Goal: Transaction & Acquisition: Purchase product/service

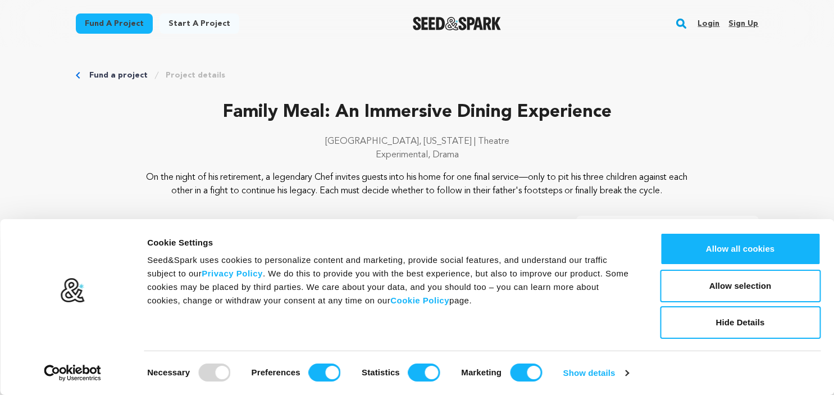
scroll to position [177, 0]
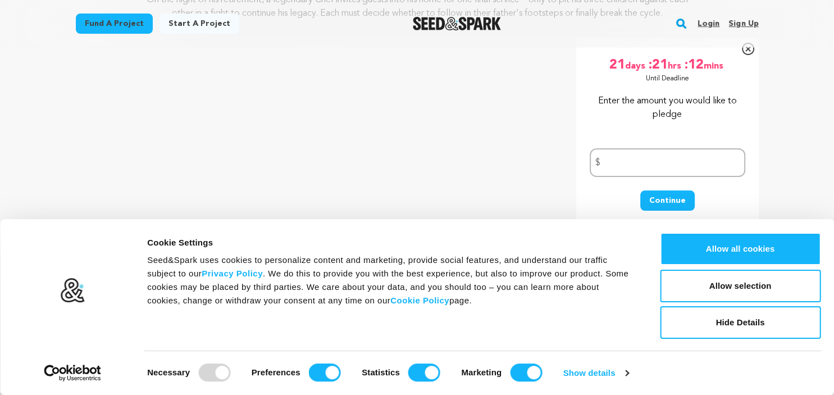
click at [615, 164] on input "number" at bounding box center [668, 162] width 156 height 29
type input "300"
click at [650, 197] on button "Continue" at bounding box center [667, 200] width 54 height 20
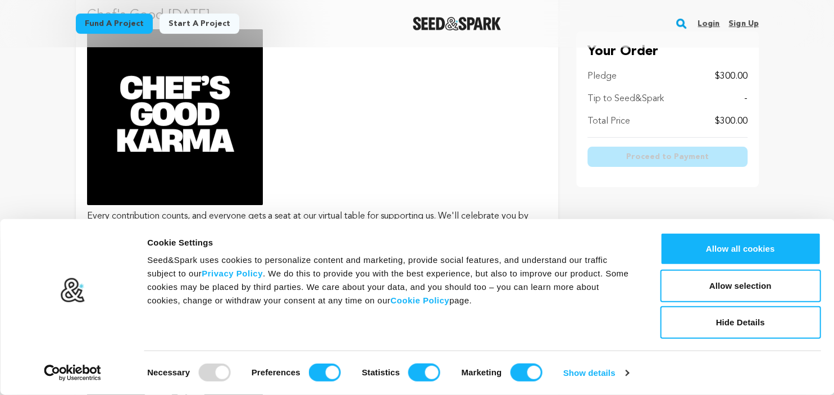
scroll to position [297, 0]
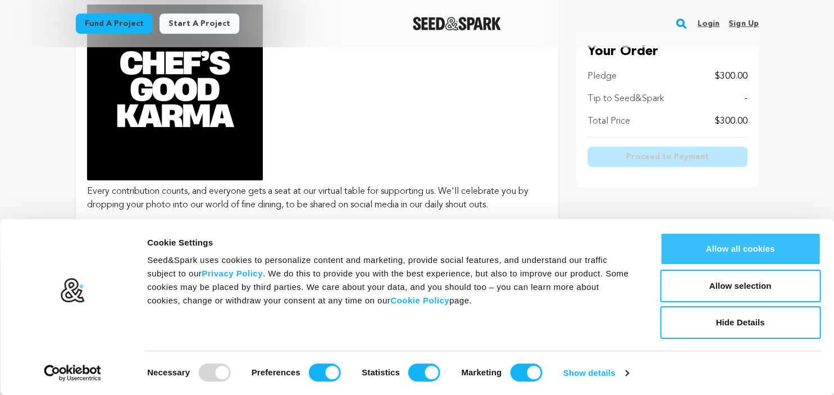
click at [741, 248] on button "Allow all cookies" at bounding box center [740, 249] width 161 height 33
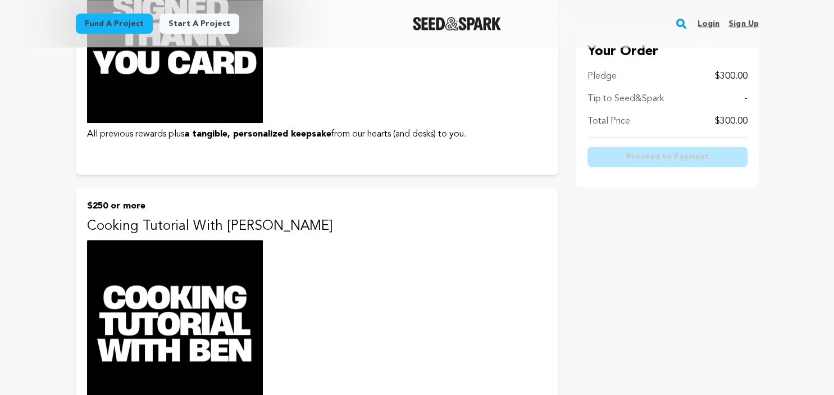
scroll to position [1008, 0]
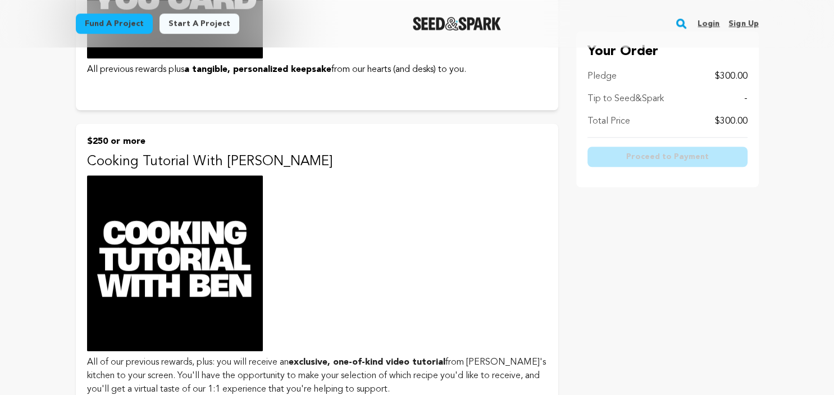
click at [198, 304] on img at bounding box center [175, 263] width 176 height 176
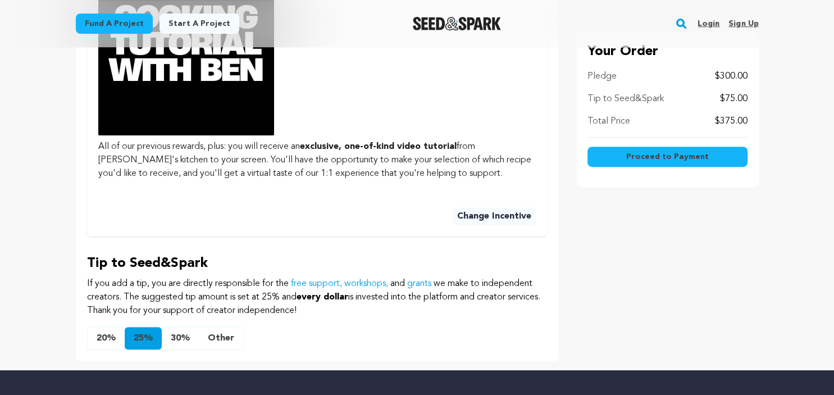
scroll to position [415, 0]
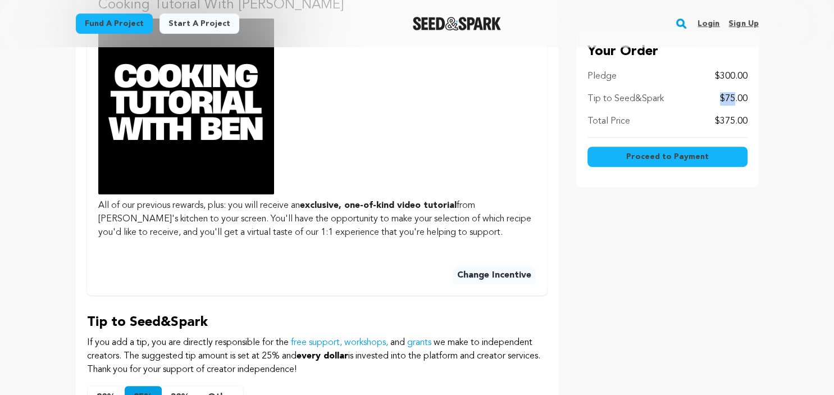
drag, startPoint x: 735, startPoint y: 98, endPoint x: 700, endPoint y: 98, distance: 34.8
click at [700, 98] on div "Tip to Seed&Spark $75.00" at bounding box center [667, 98] width 160 height 13
click at [799, 102] on main "Fund a project Start a project Search Login Sign up Start a project" at bounding box center [417, 151] width 834 height 1132
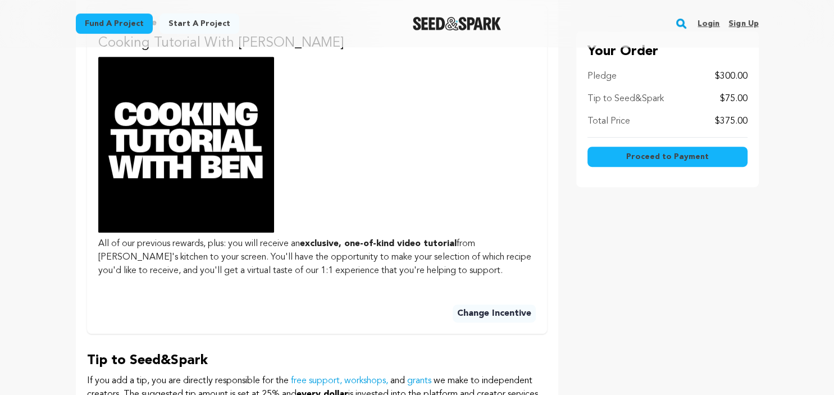
scroll to position [355, 0]
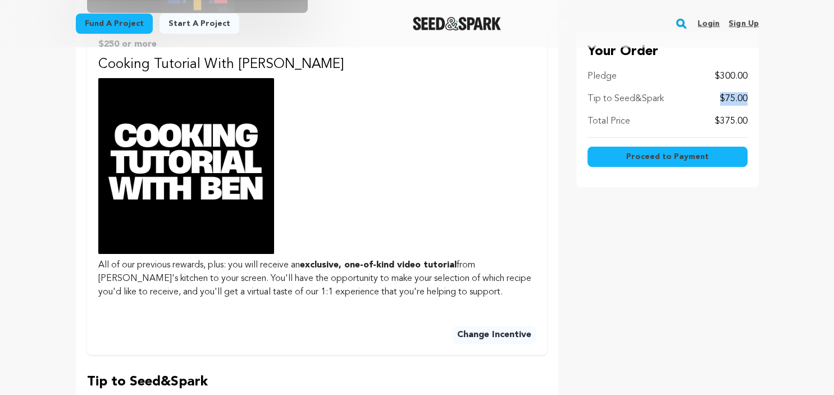
drag, startPoint x: 745, startPoint y: 98, endPoint x: 713, endPoint y: 98, distance: 32.0
click at [713, 98] on div "Tip to Seed&Spark $75.00" at bounding box center [667, 98] width 160 height 13
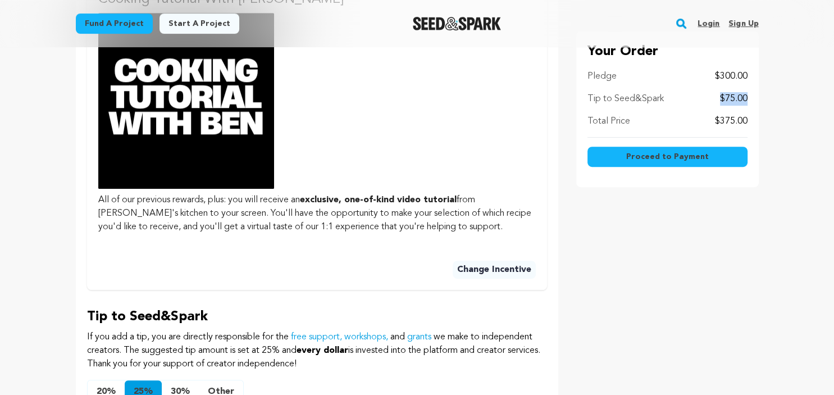
scroll to position [415, 0]
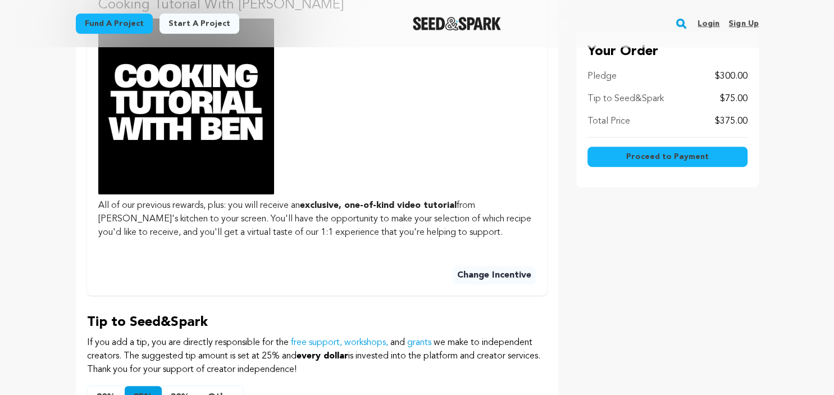
click at [800, 117] on main "Fund a project Start a project Search Login Sign up Start a project" at bounding box center [417, 151] width 834 height 1132
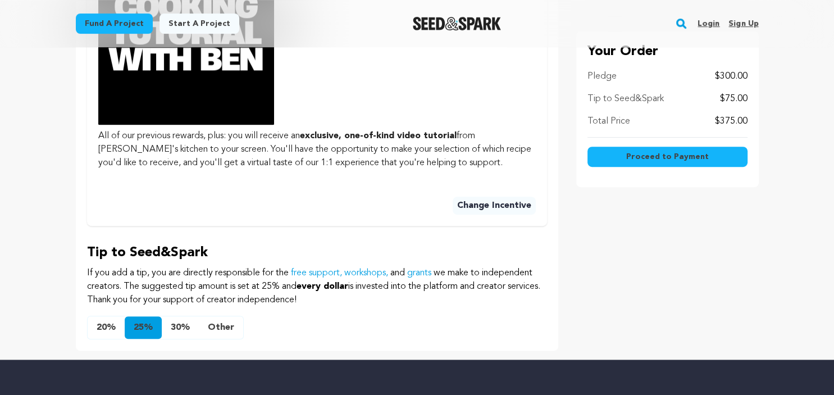
scroll to position [534, 0]
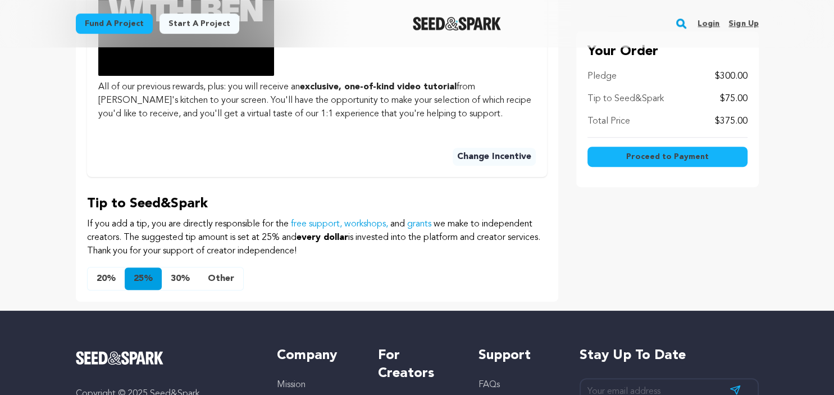
click at [221, 290] on button "Other" at bounding box center [221, 278] width 44 height 22
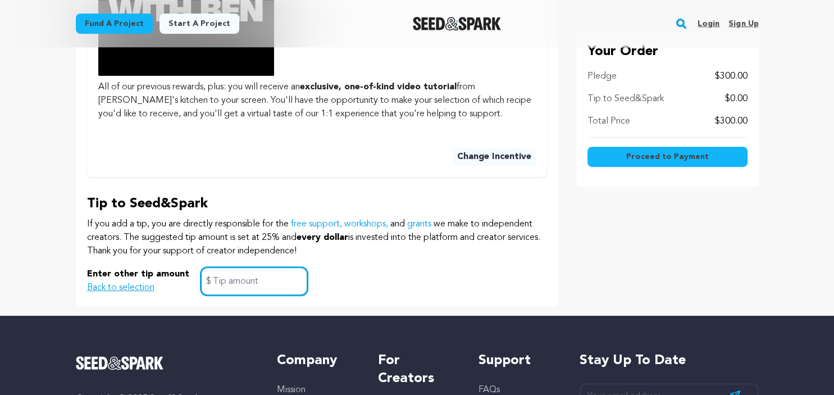
click at [266, 294] on input "text" at bounding box center [253, 281] width 107 height 29
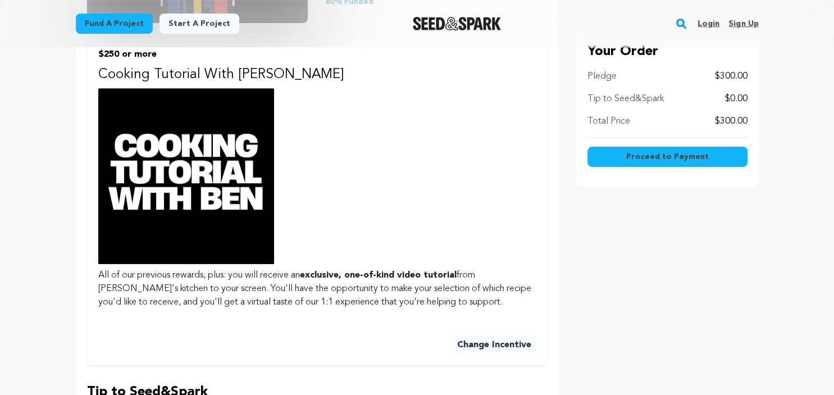
scroll to position [344, 0]
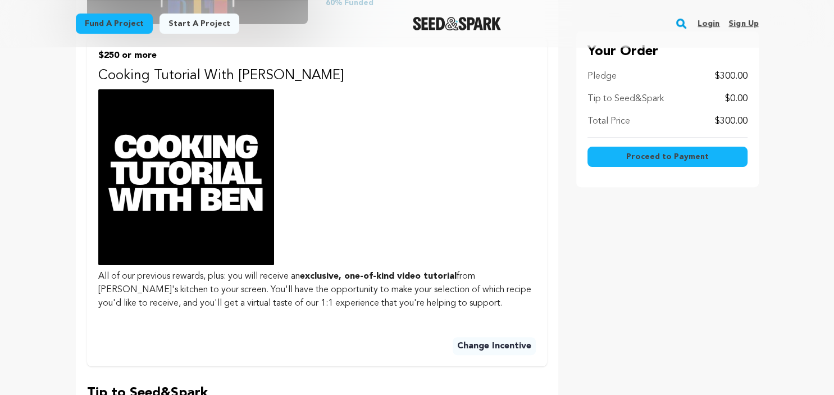
type input "0"
click at [692, 158] on span "Proceed to Payment" at bounding box center [667, 156] width 83 height 11
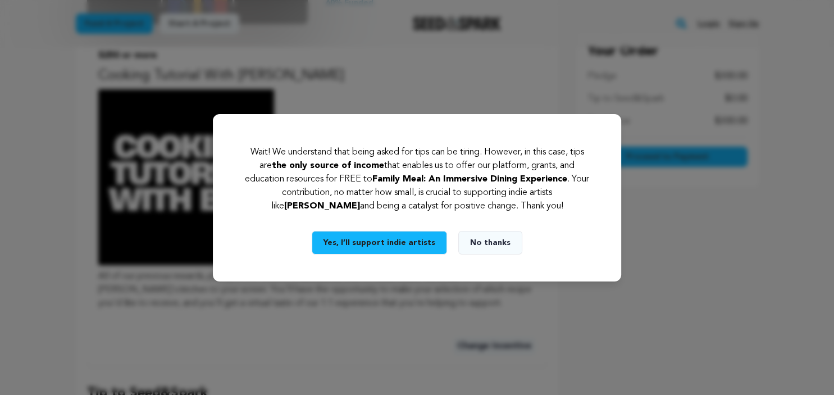
click at [495, 240] on button "No thanks" at bounding box center [490, 243] width 64 height 24
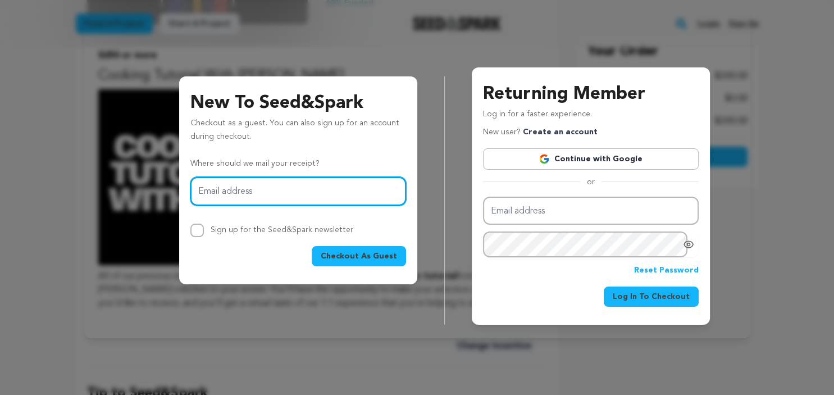
click at [284, 193] on input "Email address" at bounding box center [298, 191] width 216 height 29
type input "[EMAIL_ADDRESS][DOMAIN_NAME]"
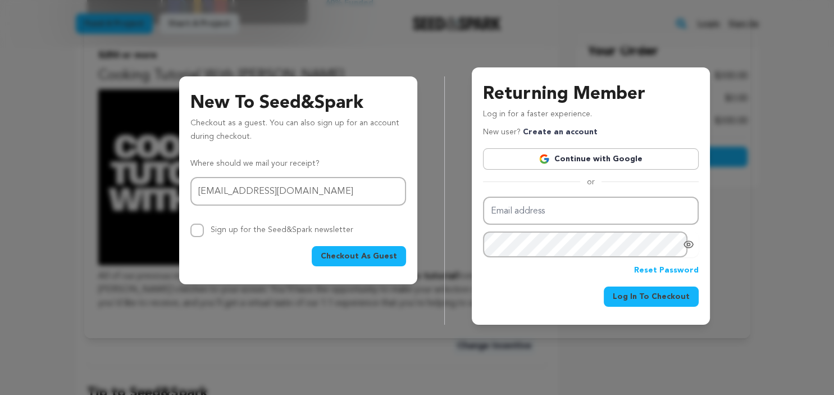
click at [348, 257] on span "Checkout As Guest" at bounding box center [359, 255] width 76 height 11
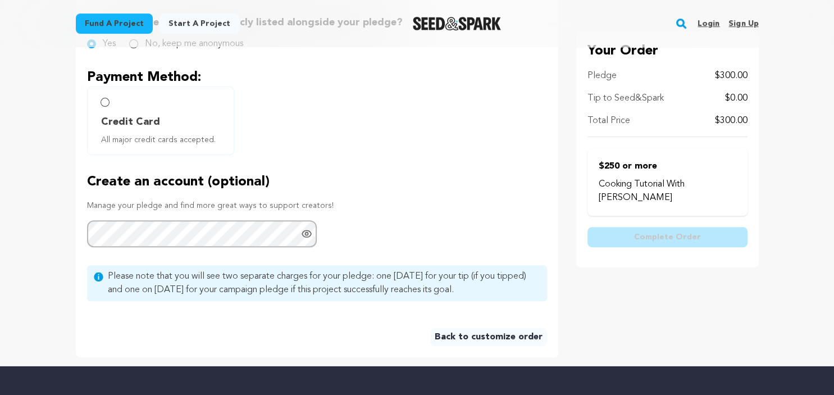
scroll to position [355, 0]
click at [104, 103] on input "Credit Card All major credit cards accepted." at bounding box center [105, 101] width 9 height 9
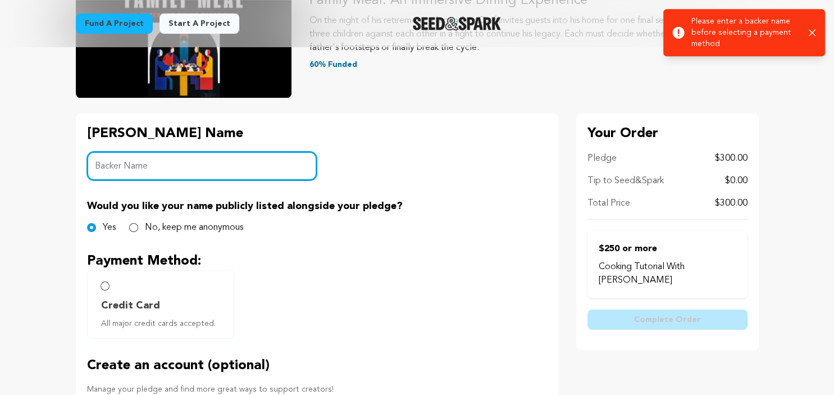
scroll to position [199, 0]
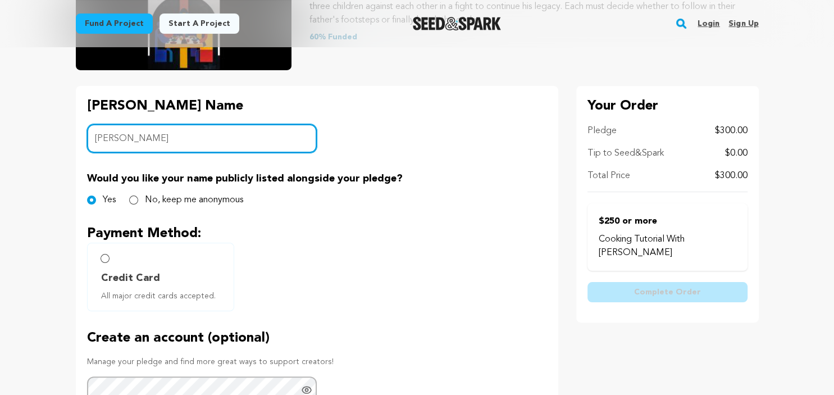
type input "Steve Rodia"
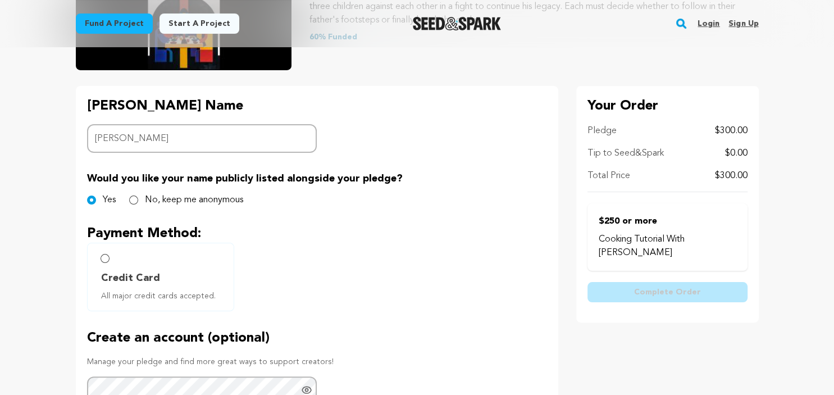
click at [111, 260] on label "Credit Card All major credit cards accepted." at bounding box center [160, 277] width 147 height 69
radio input "true"
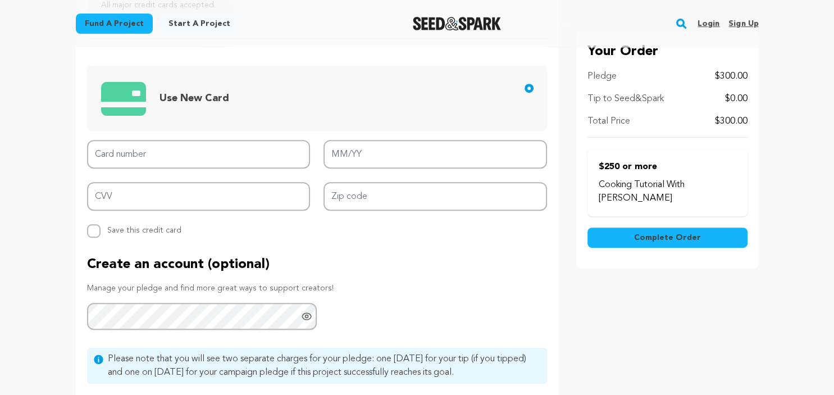
scroll to position [495, 0]
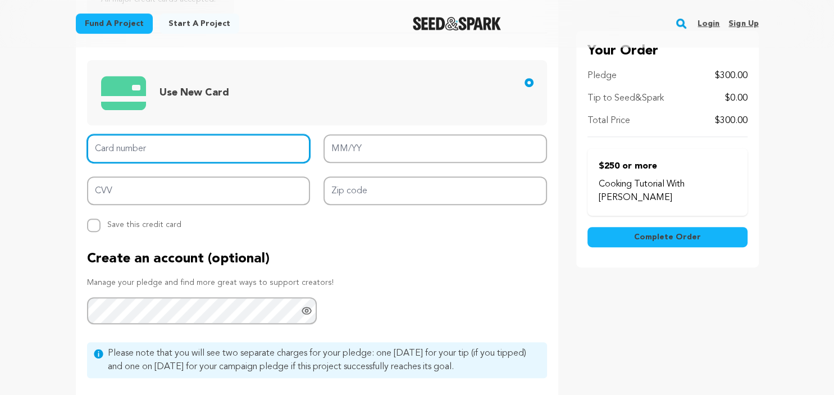
click at [177, 145] on input "Card number" at bounding box center [199, 148] width 224 height 29
type input "4100 3901 8153 8220"
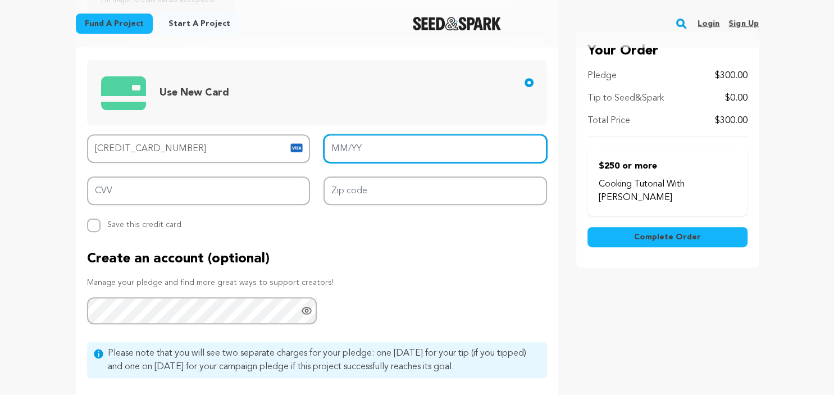
click at [338, 144] on input "MM/YY" at bounding box center [435, 148] width 224 height 29
type input "11/27"
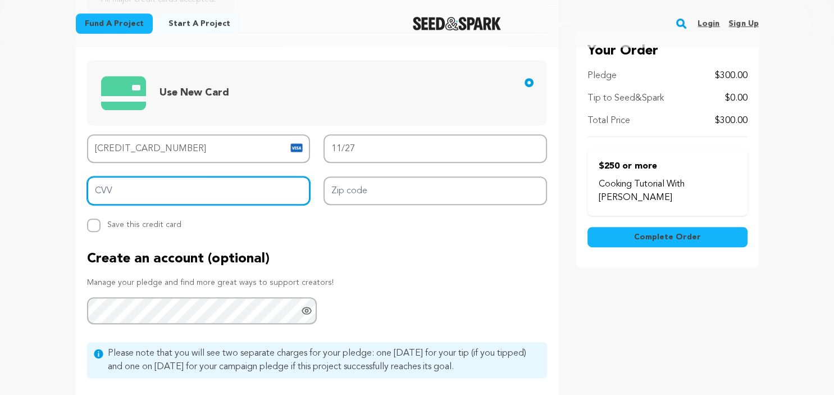
click at [250, 187] on input "CVV" at bounding box center [199, 190] width 224 height 29
type input "330"
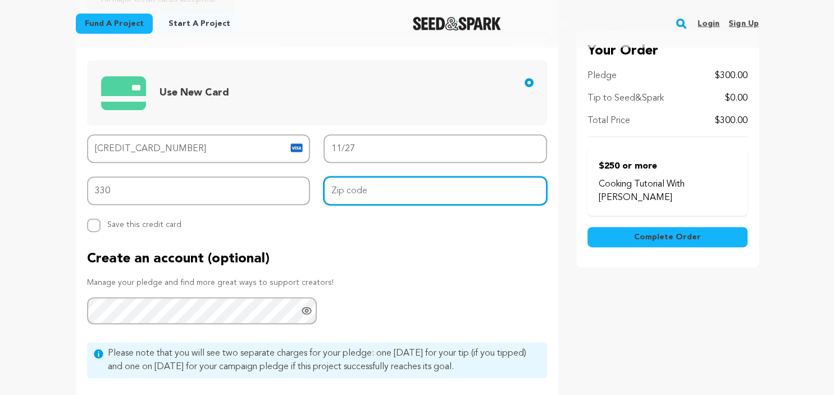
click at [418, 189] on input "Zip code" at bounding box center [435, 190] width 224 height 29
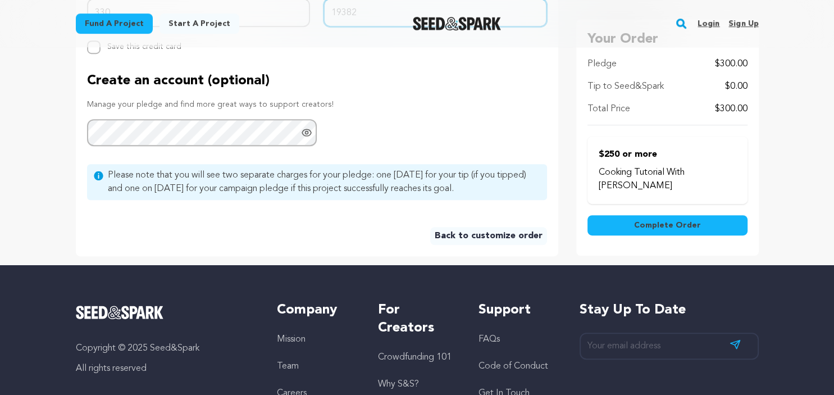
type input "19382"
click at [672, 229] on span "Complete Order" at bounding box center [667, 225] width 67 height 11
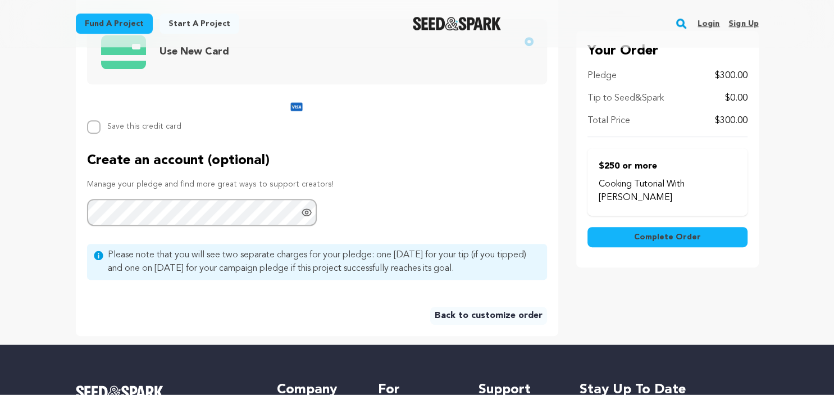
scroll to position [527, 0]
